Goal: Information Seeking & Learning: Learn about a topic

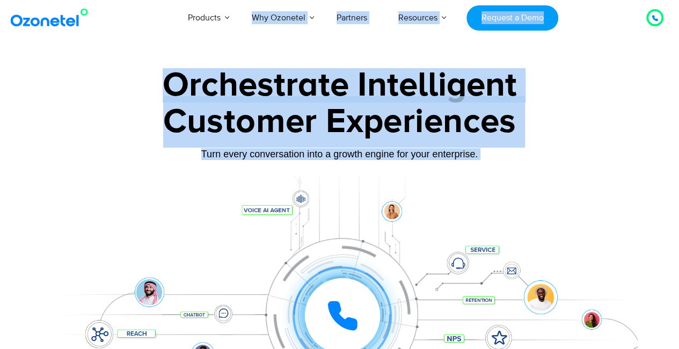
drag, startPoint x: 211, startPoint y: 53, endPoint x: 687, endPoint y: 341, distance: 556.1
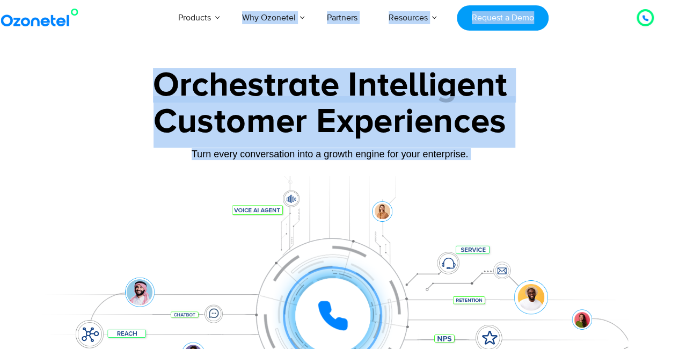
click at [65, 126] on div "Customer Experiences" at bounding box center [330, 122] width 596 height 52
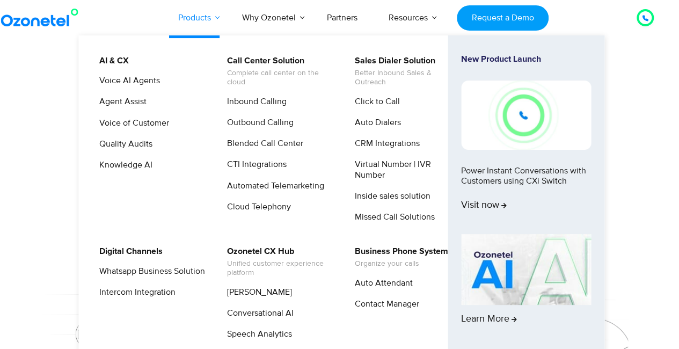
click at [199, 21] on link "Products" at bounding box center [195, 17] width 64 height 35
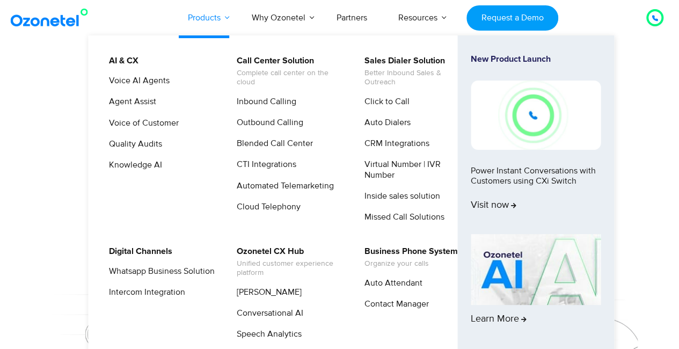
click at [228, 16] on link "Products" at bounding box center [204, 17] width 64 height 35
click at [211, 21] on link "Products" at bounding box center [204, 17] width 64 height 35
click at [515, 281] on img at bounding box center [536, 269] width 130 height 71
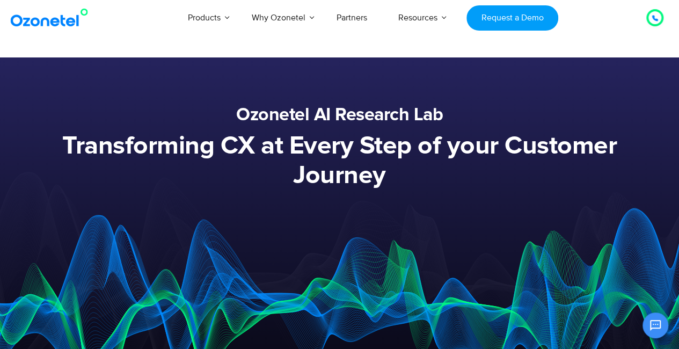
click at [42, 18] on img at bounding box center [51, 17] width 87 height 19
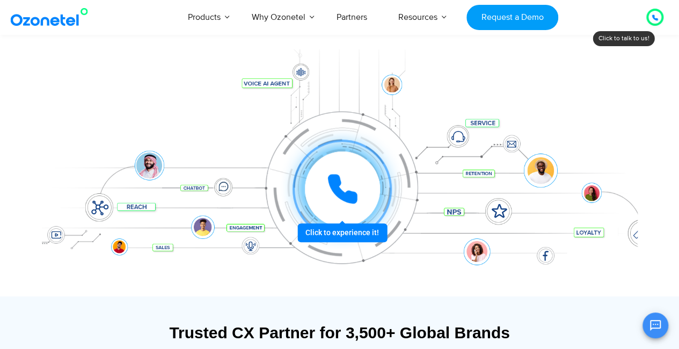
scroll to position [129, 0]
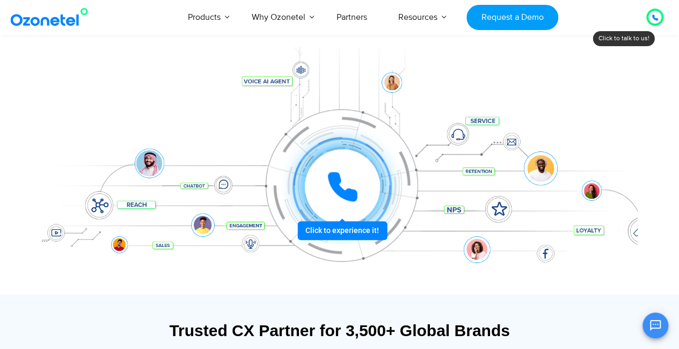
click at [339, 192] on icon at bounding box center [342, 186] width 27 height 27
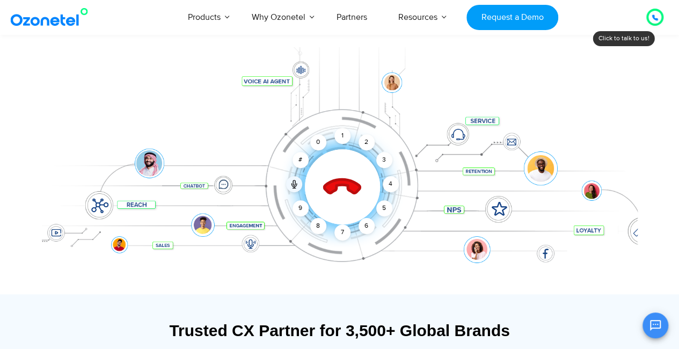
click at [339, 192] on icon at bounding box center [342, 187] width 46 height 46
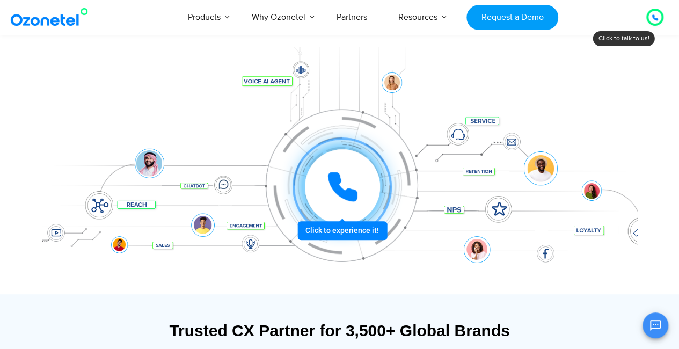
click at [339, 192] on icon at bounding box center [342, 186] width 27 height 27
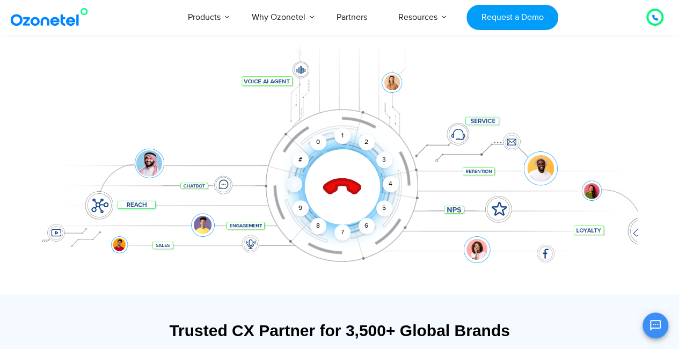
click at [293, 186] on icon at bounding box center [293, 185] width 5 height 3
click at [345, 189] on icon at bounding box center [342, 187] width 46 height 46
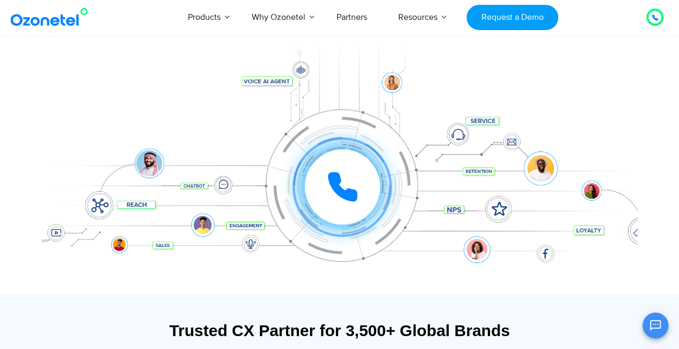
click at [653, 16] on icon at bounding box center [654, 17] width 5 height 5
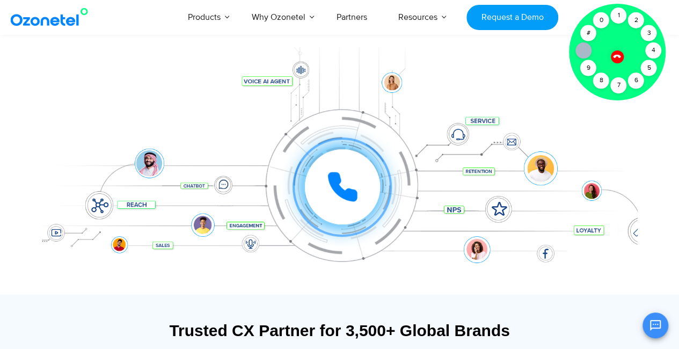
click at [614, 54] on icon at bounding box center [616, 56] width 9 height 9
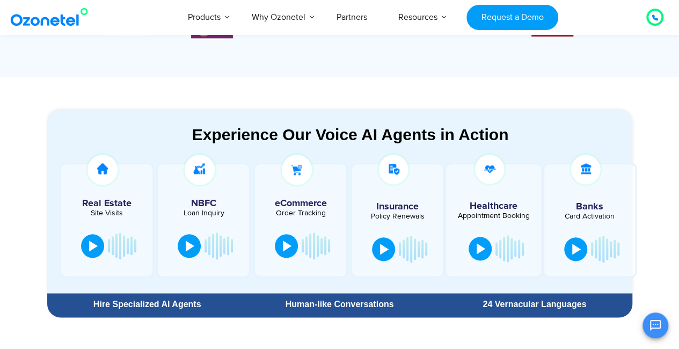
scroll to position [515, 0]
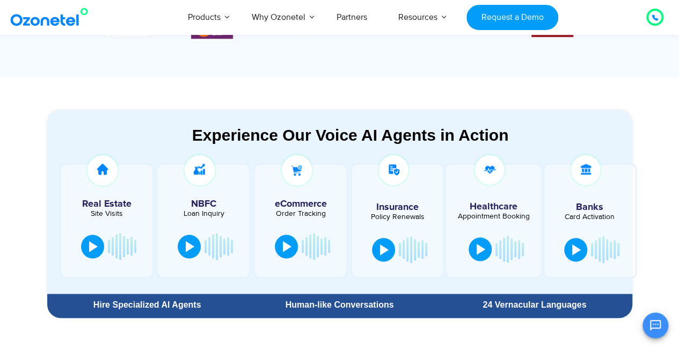
click at [480, 222] on div at bounding box center [494, 221] width 96 height 112
click at [483, 247] on div at bounding box center [481, 248] width 9 height 11
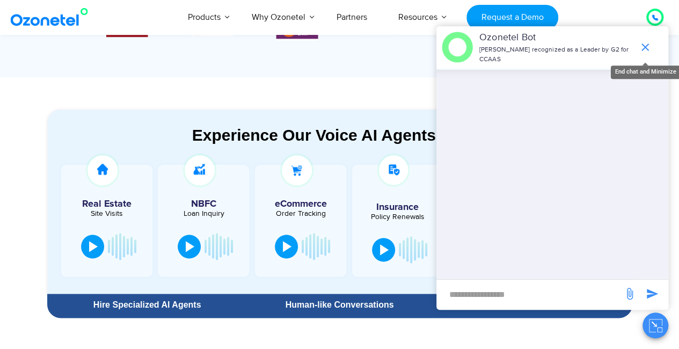
click at [643, 43] on icon "end chat or minimize" at bounding box center [645, 47] width 8 height 8
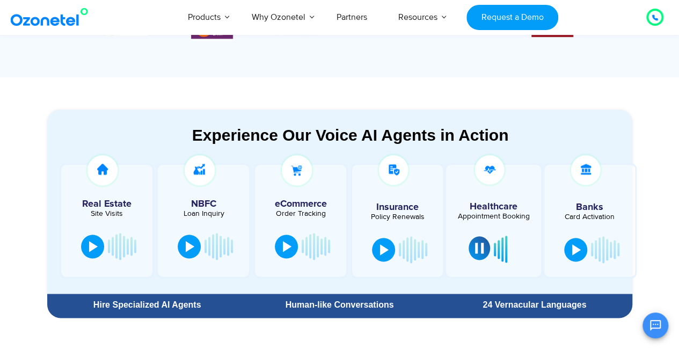
click at [480, 250] on div at bounding box center [479, 248] width 9 height 11
click at [274, 85] on section "Experience Our Voice AI Agents in Action Real Estate Site Visits NBFC Loan Inqu…" at bounding box center [339, 200] width 679 height 246
click at [484, 246] on div at bounding box center [481, 248] width 9 height 11
click at [483, 256] on button at bounding box center [479, 248] width 21 height 24
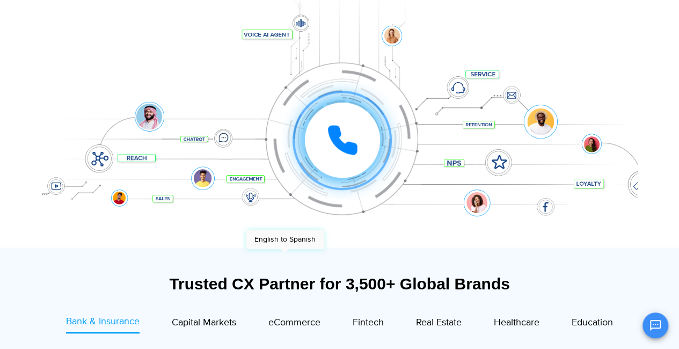
scroll to position [0, 0]
